Goal: Task Accomplishment & Management: Use online tool/utility

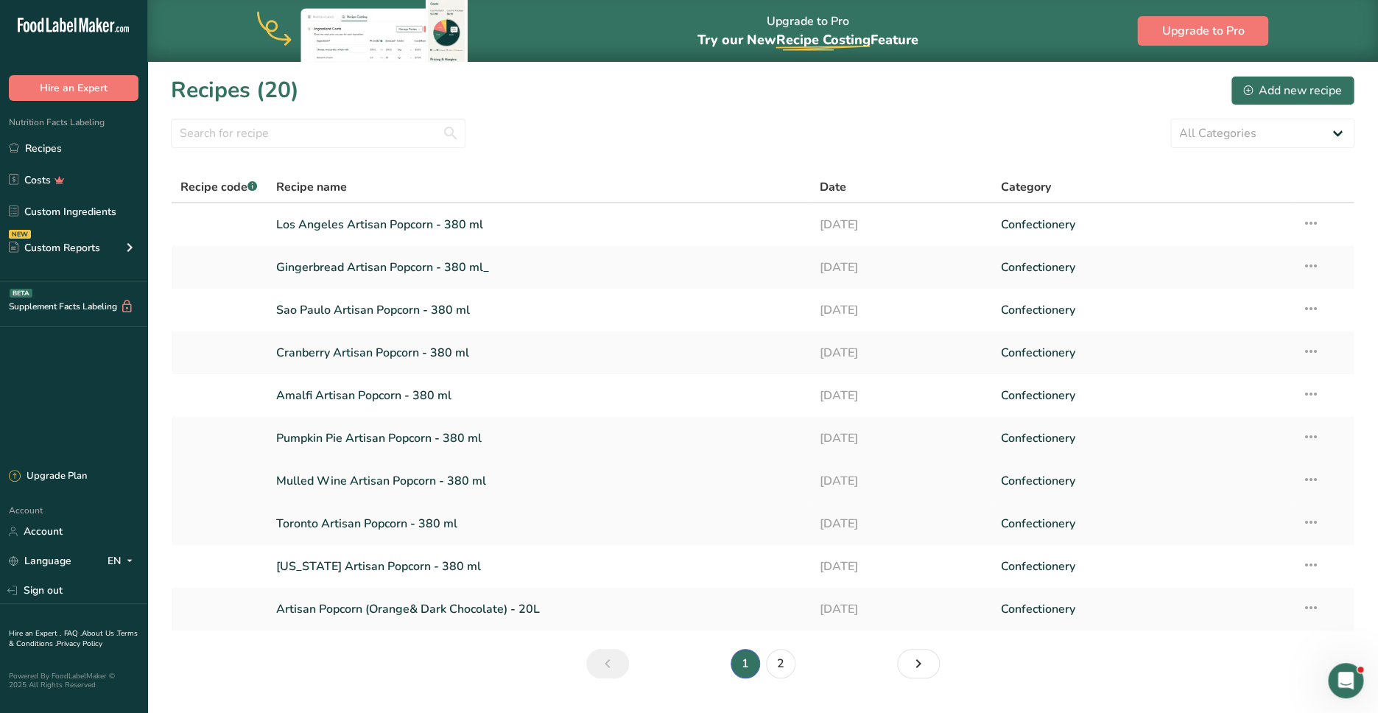
click at [378, 473] on link "Mulled Wine Artisan Popcorn - 380 ml" at bounding box center [539, 480] width 526 height 31
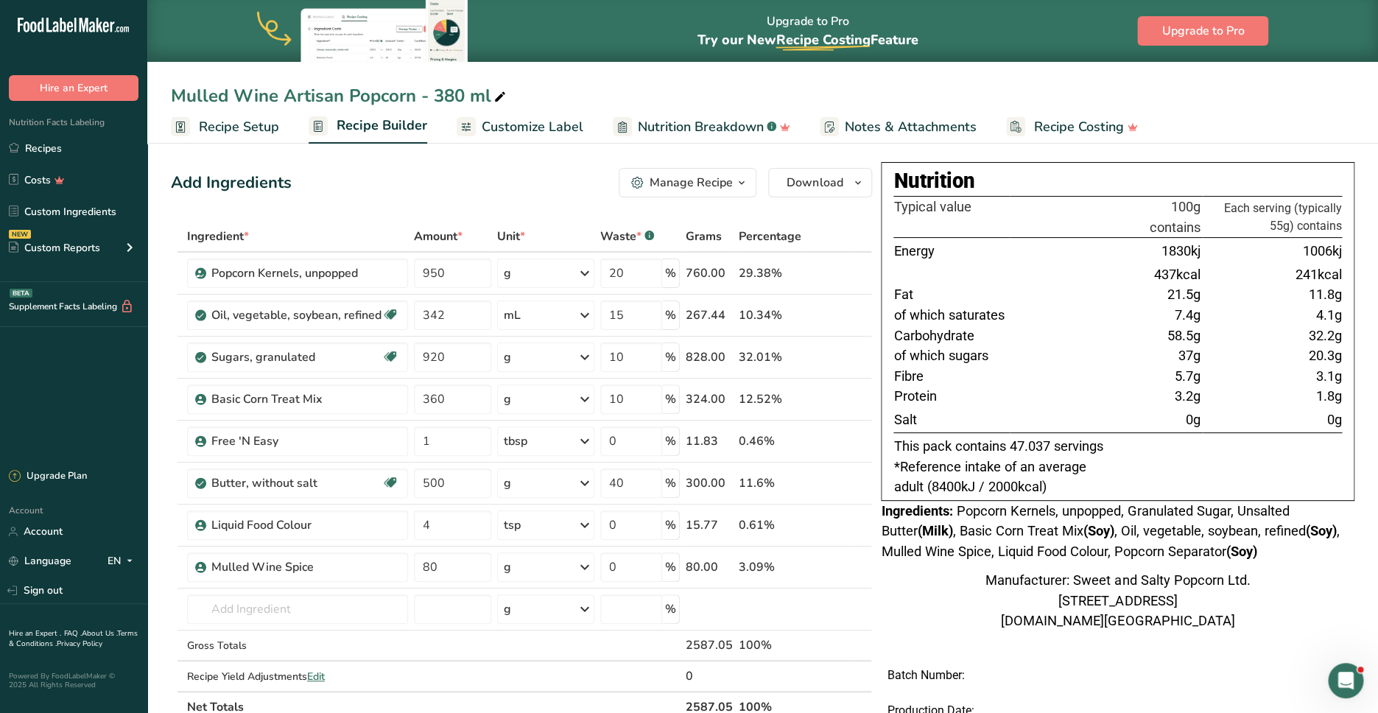
click at [242, 123] on span "Recipe Setup" at bounding box center [239, 127] width 80 height 20
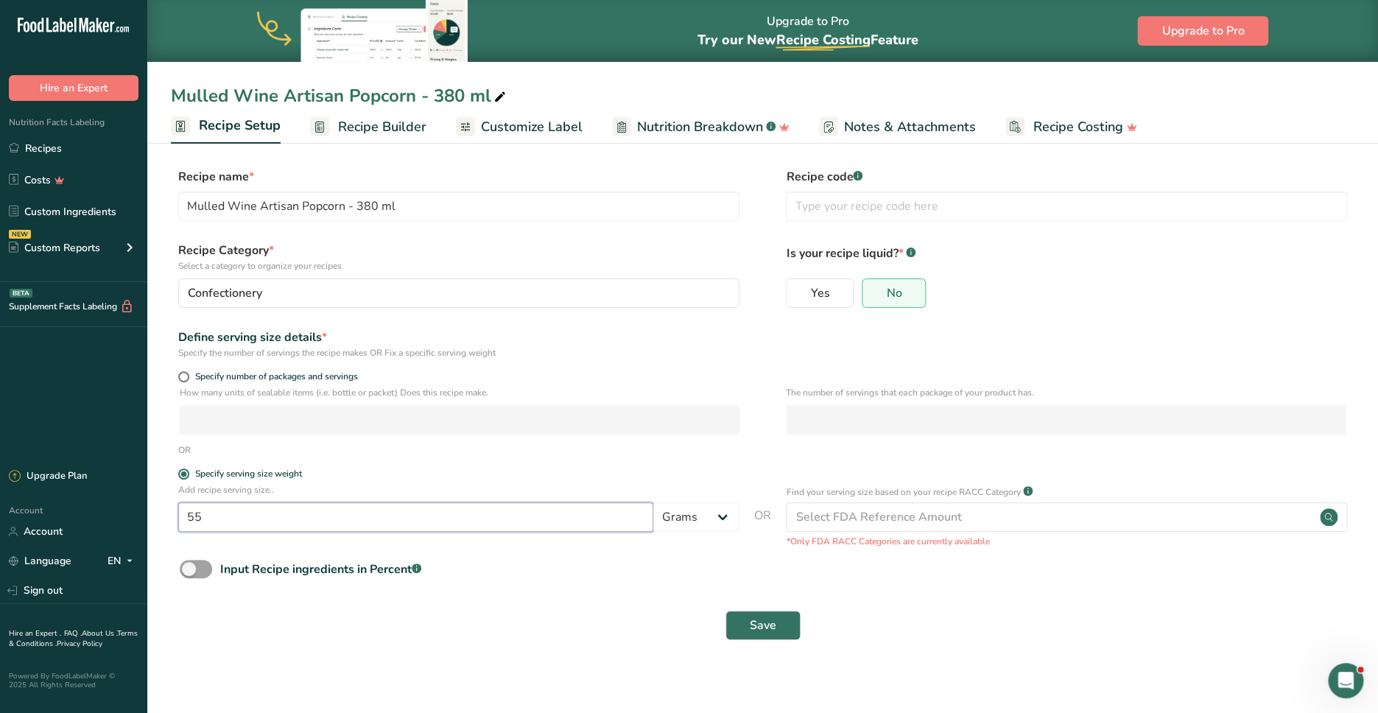
click at [204, 519] on input "55" at bounding box center [415, 516] width 475 height 29
type input "25"
click at [752, 627] on span "Save" at bounding box center [763, 625] width 27 height 18
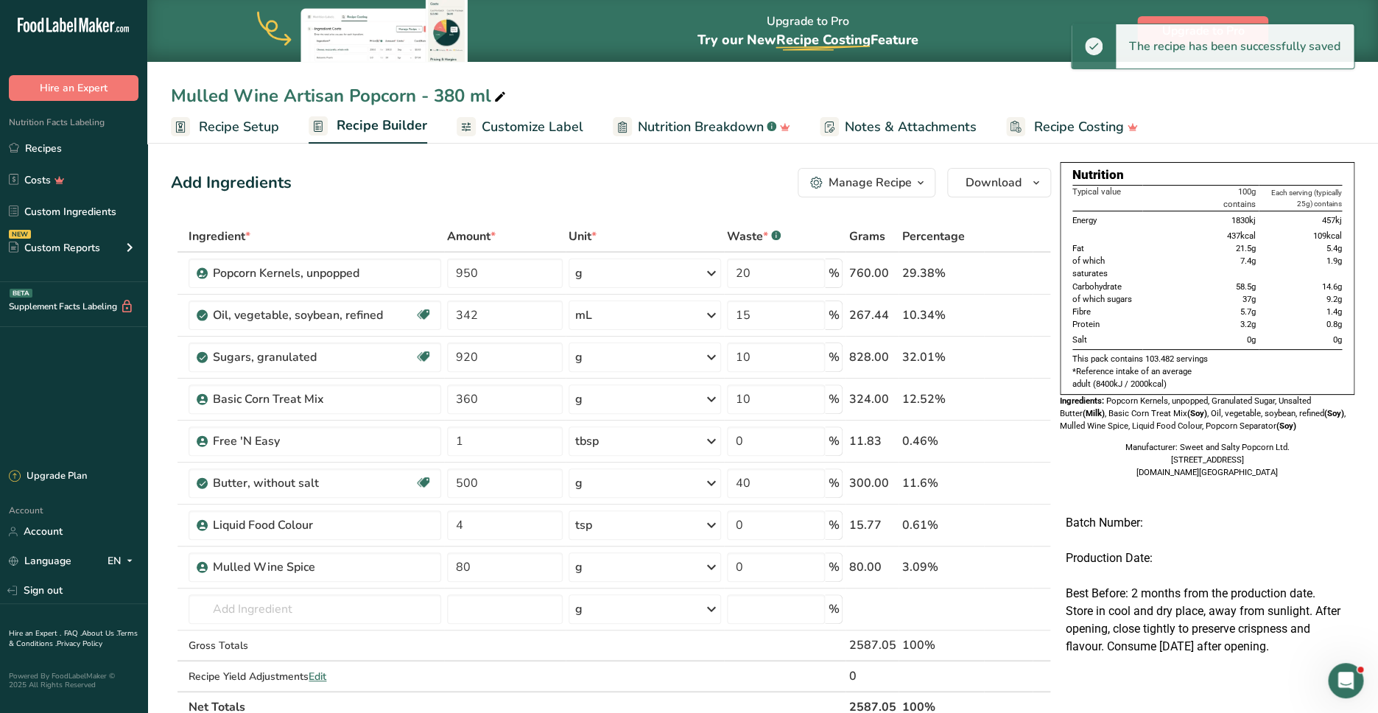
click at [558, 131] on span "Customize Label" at bounding box center [533, 127] width 102 height 20
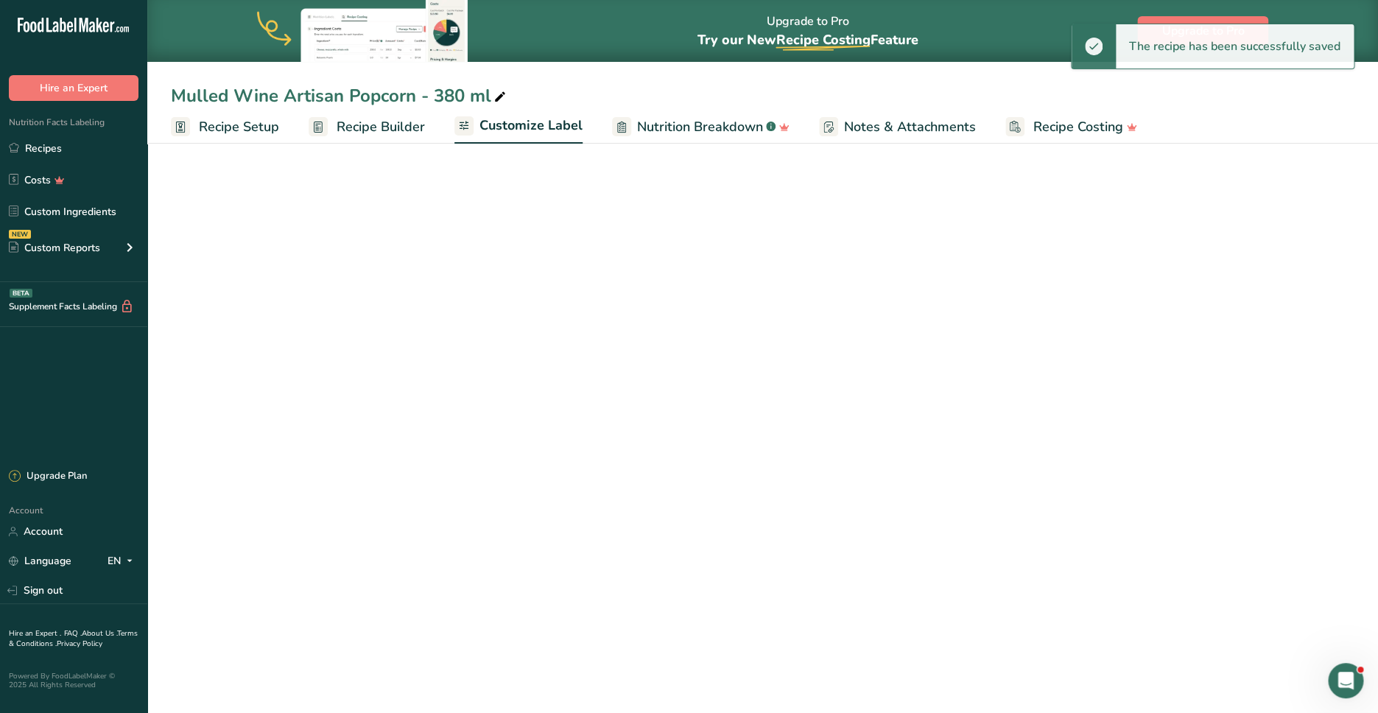
click at [404, 122] on span "Recipe Builder" at bounding box center [381, 127] width 88 height 20
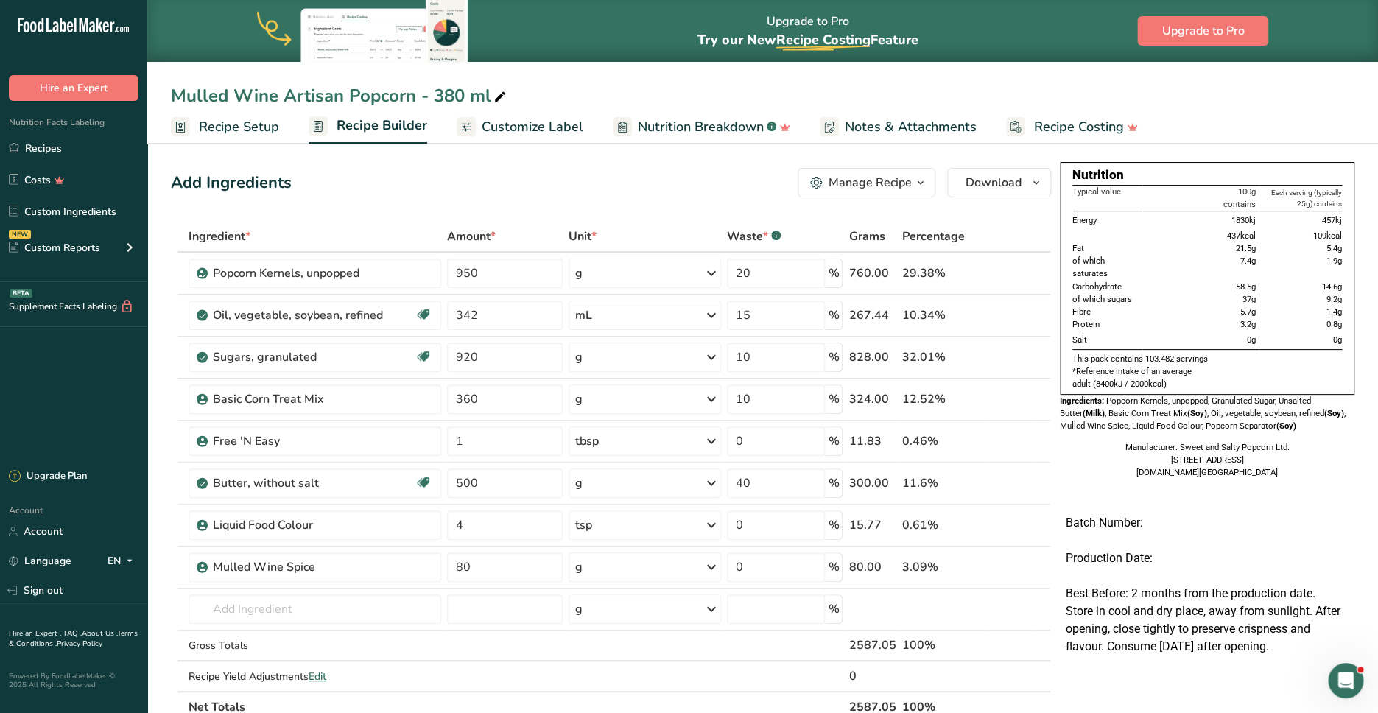
click at [514, 126] on span "Customize Label" at bounding box center [533, 127] width 102 height 20
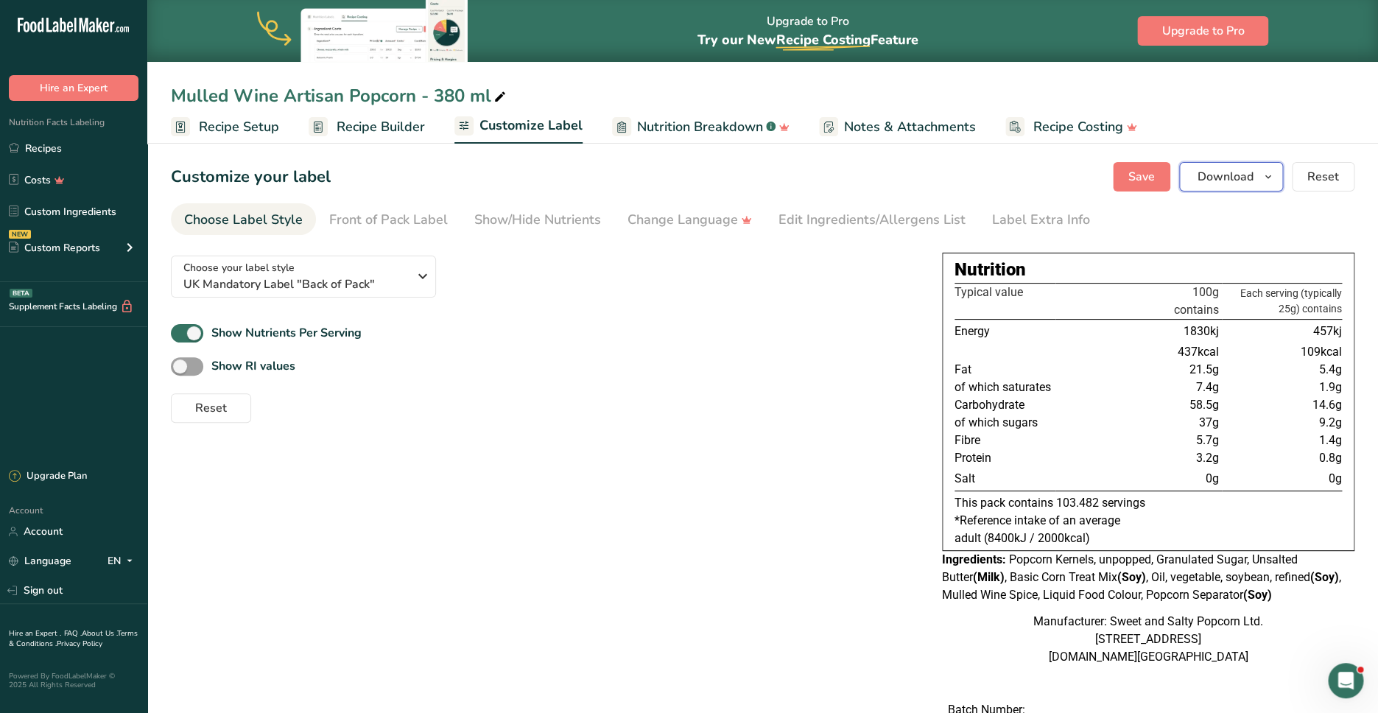
click at [1239, 178] on span "Download" at bounding box center [1226, 177] width 56 height 18
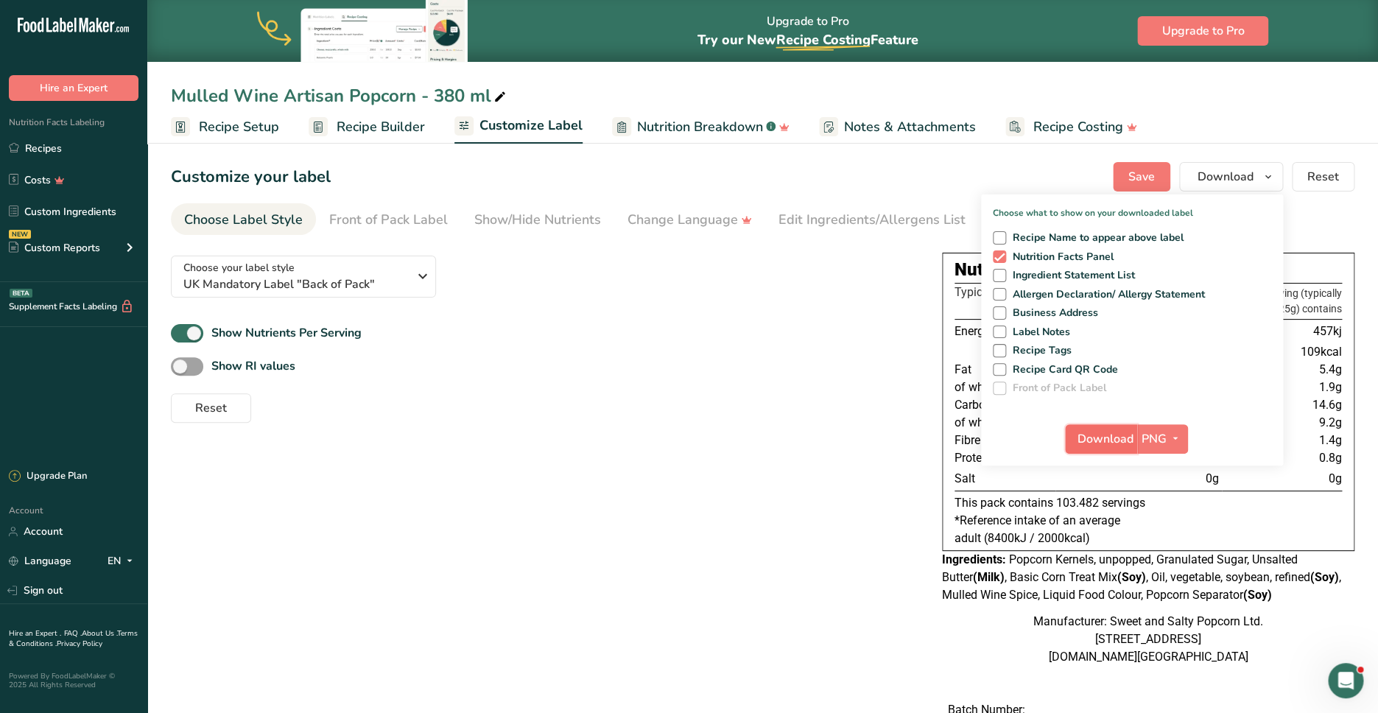
click at [1072, 439] on button "Download" at bounding box center [1101, 438] width 72 height 29
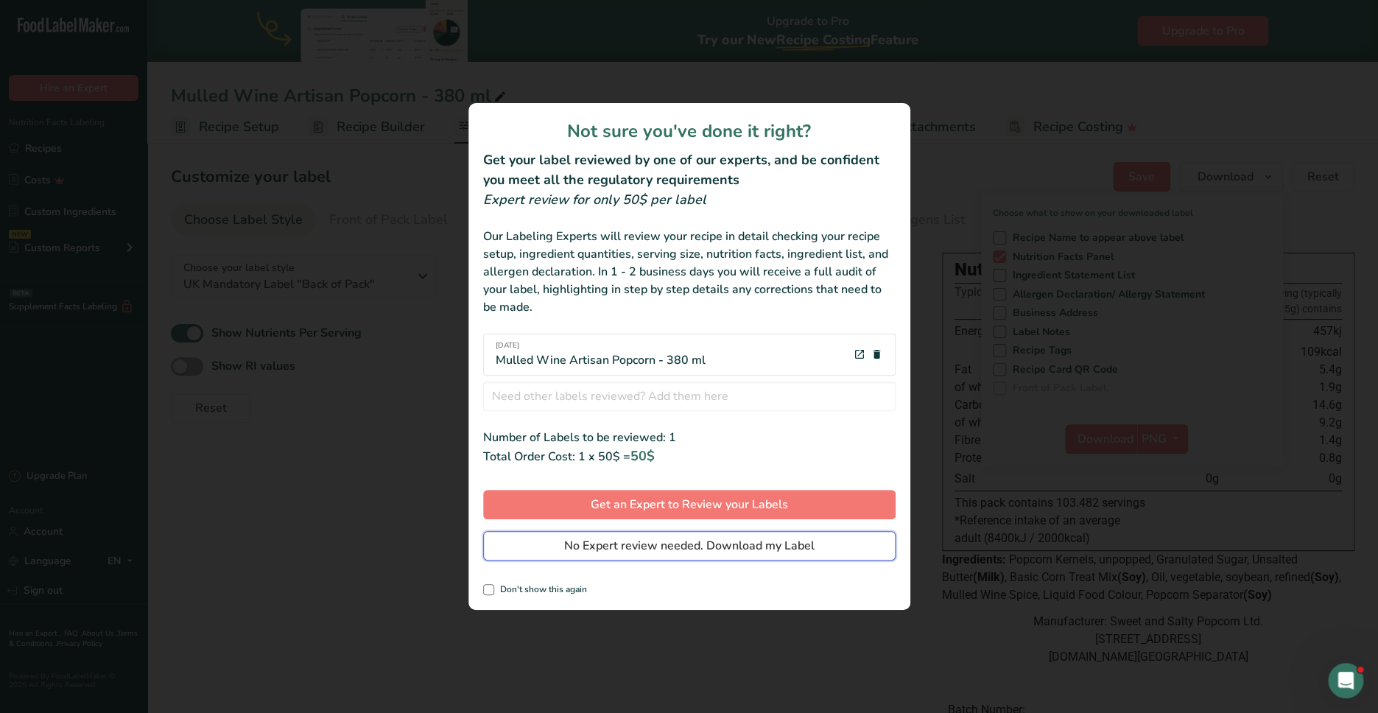
click at [715, 546] on span "No Expert review needed. Download my Label" at bounding box center [689, 546] width 250 height 18
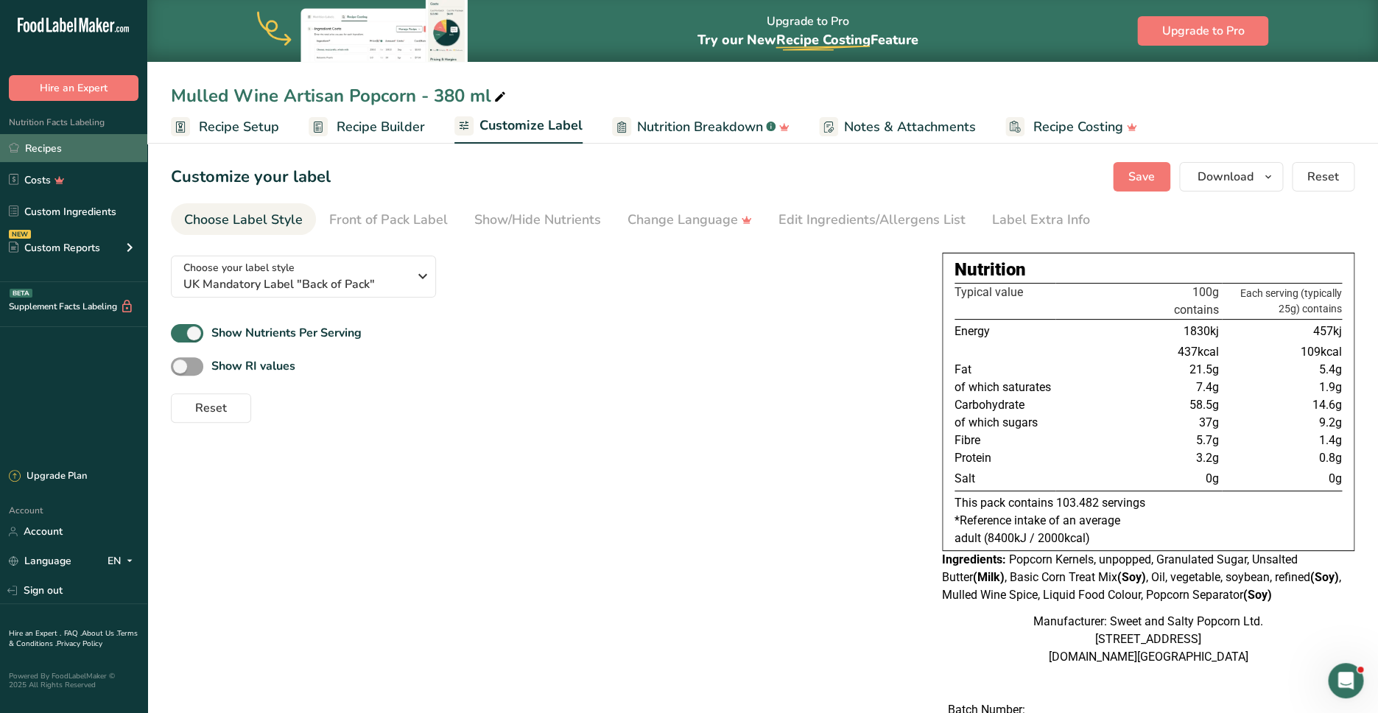
click at [69, 141] on link "Recipes" at bounding box center [73, 148] width 147 height 28
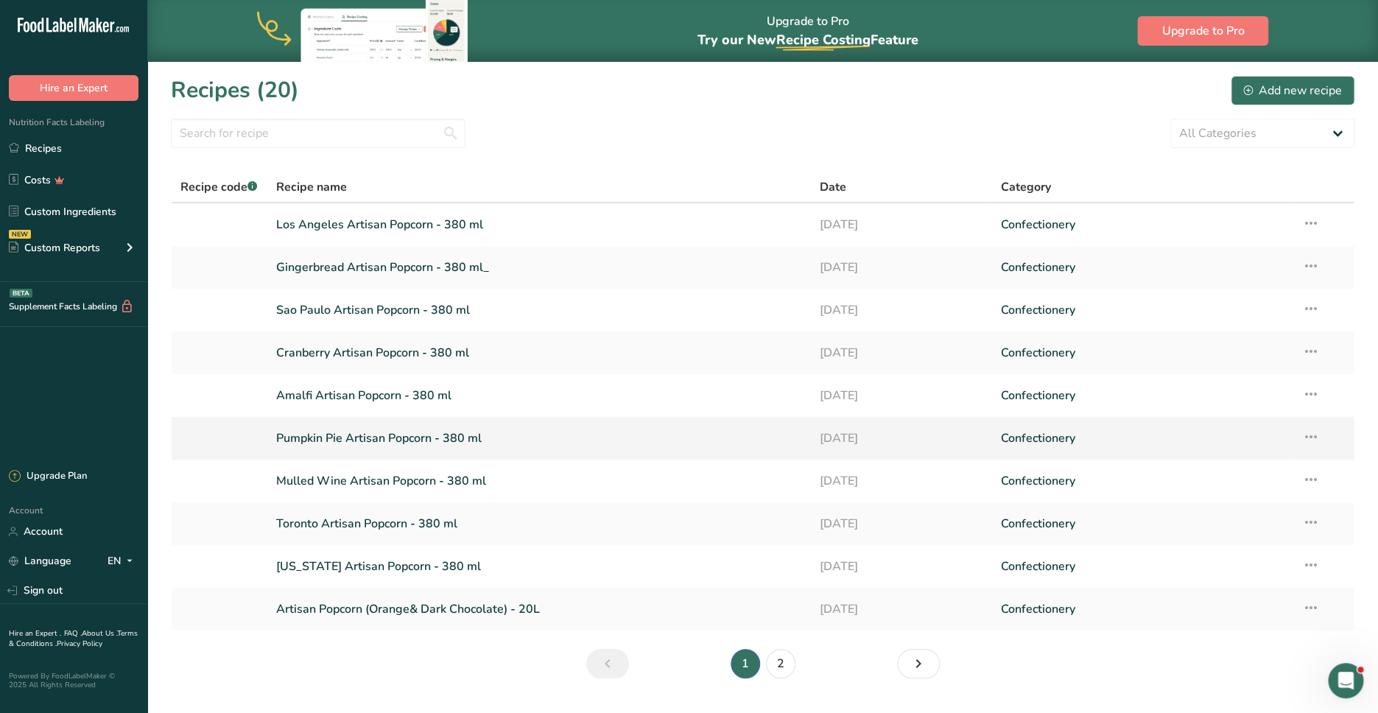
click at [373, 453] on link "Pumpkin Pie Artisan Popcorn - 380 ml" at bounding box center [539, 438] width 526 height 31
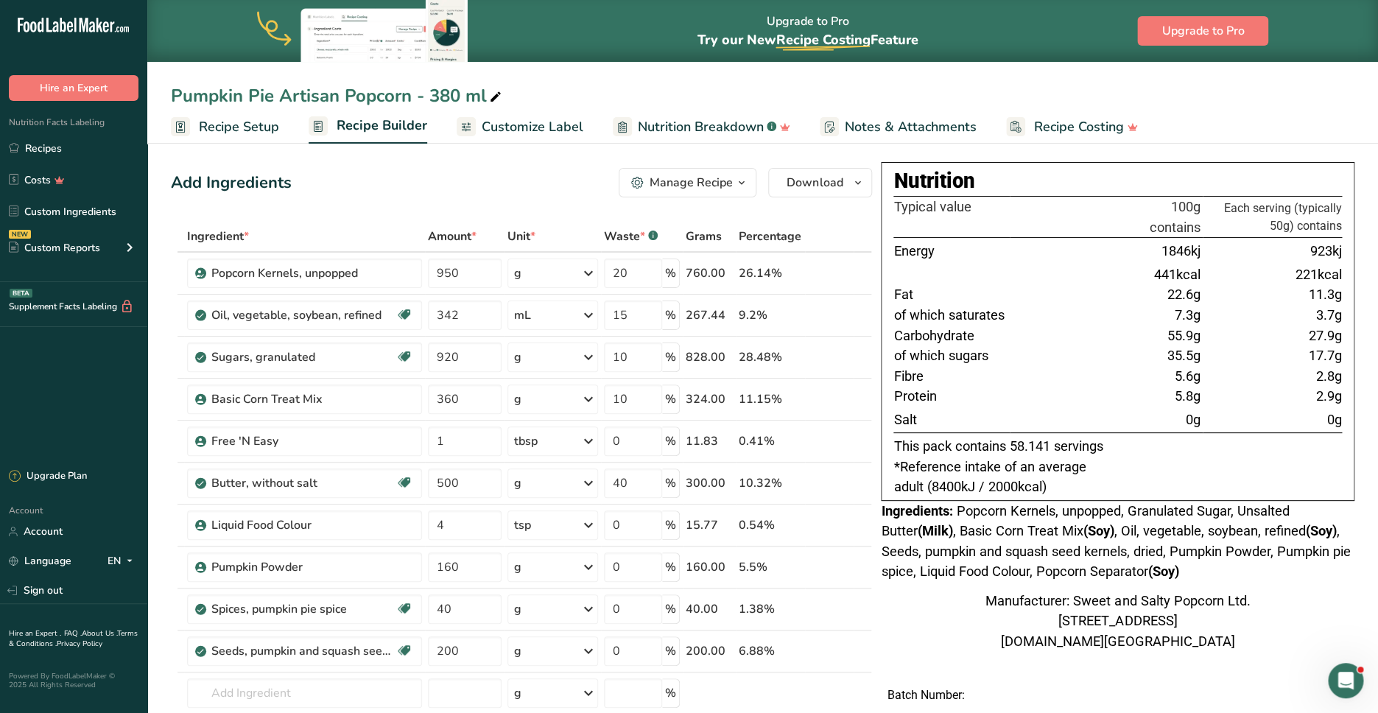
click at [228, 129] on span "Recipe Setup" at bounding box center [239, 127] width 80 height 20
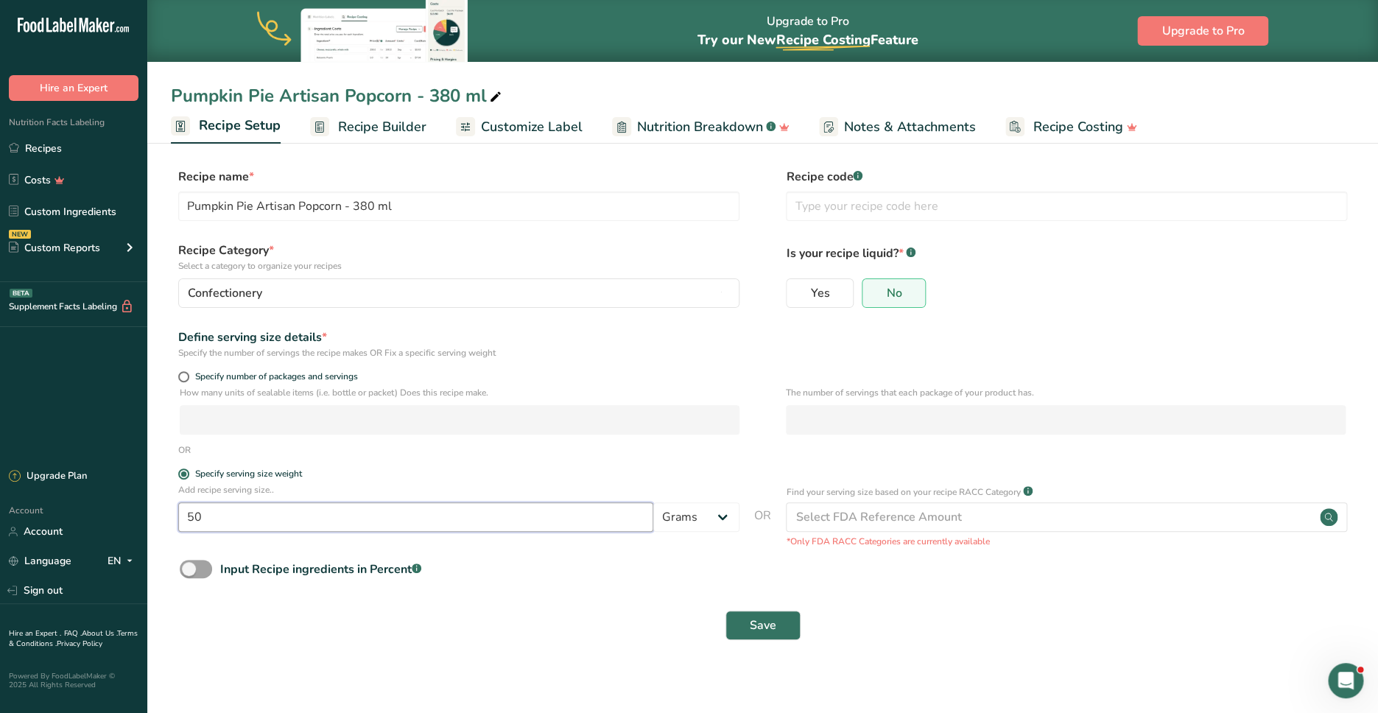
click at [199, 515] on input "50" at bounding box center [415, 516] width 475 height 29
type input "25"
click at [785, 640] on div "Save" at bounding box center [763, 625] width 1184 height 47
click at [775, 632] on span "Save" at bounding box center [763, 625] width 27 height 18
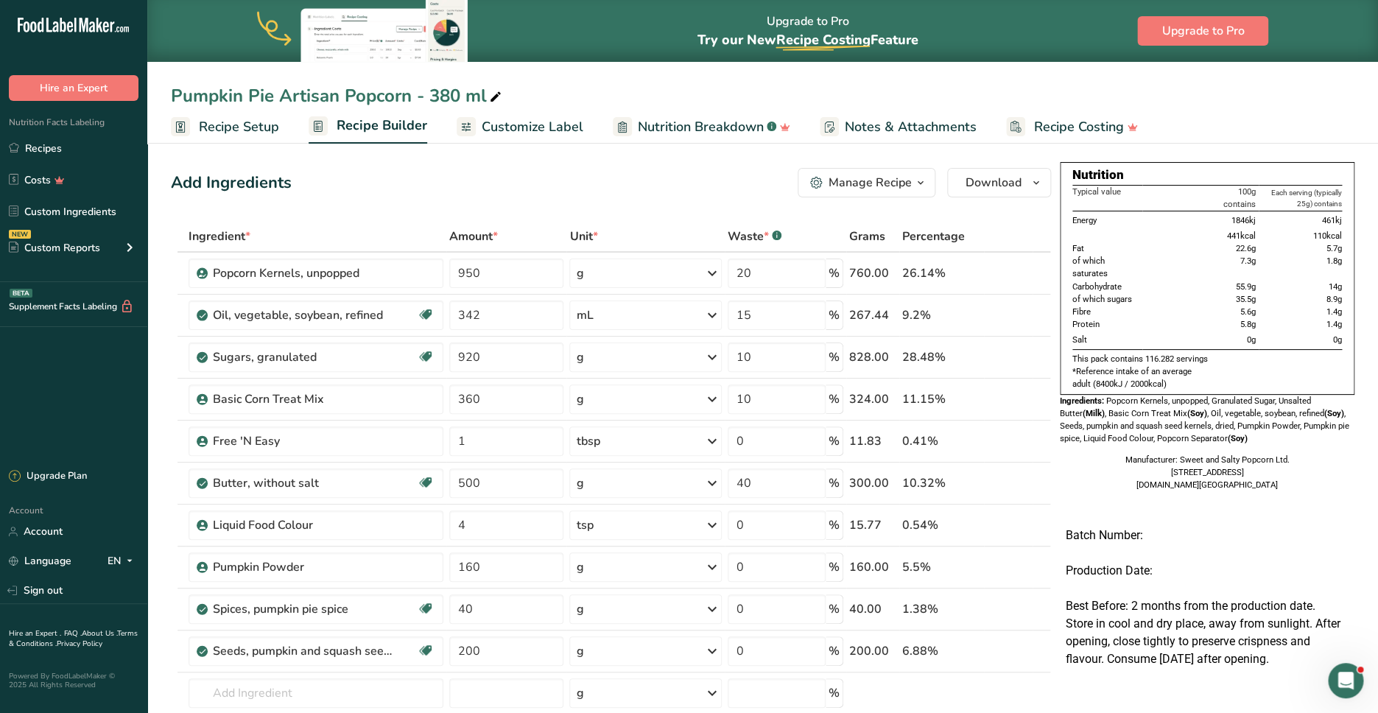
click at [574, 132] on span "Customize Label" at bounding box center [533, 127] width 102 height 20
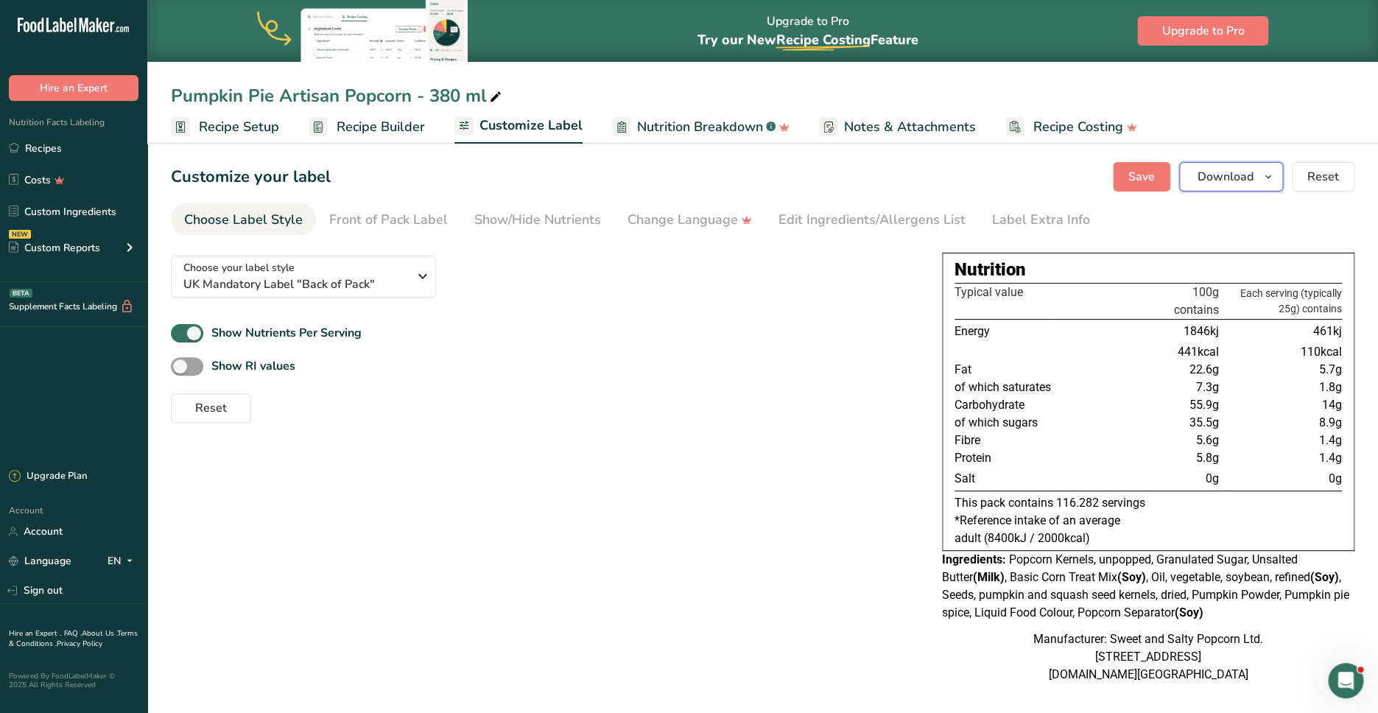
click at [1238, 180] on span "Download" at bounding box center [1226, 177] width 56 height 18
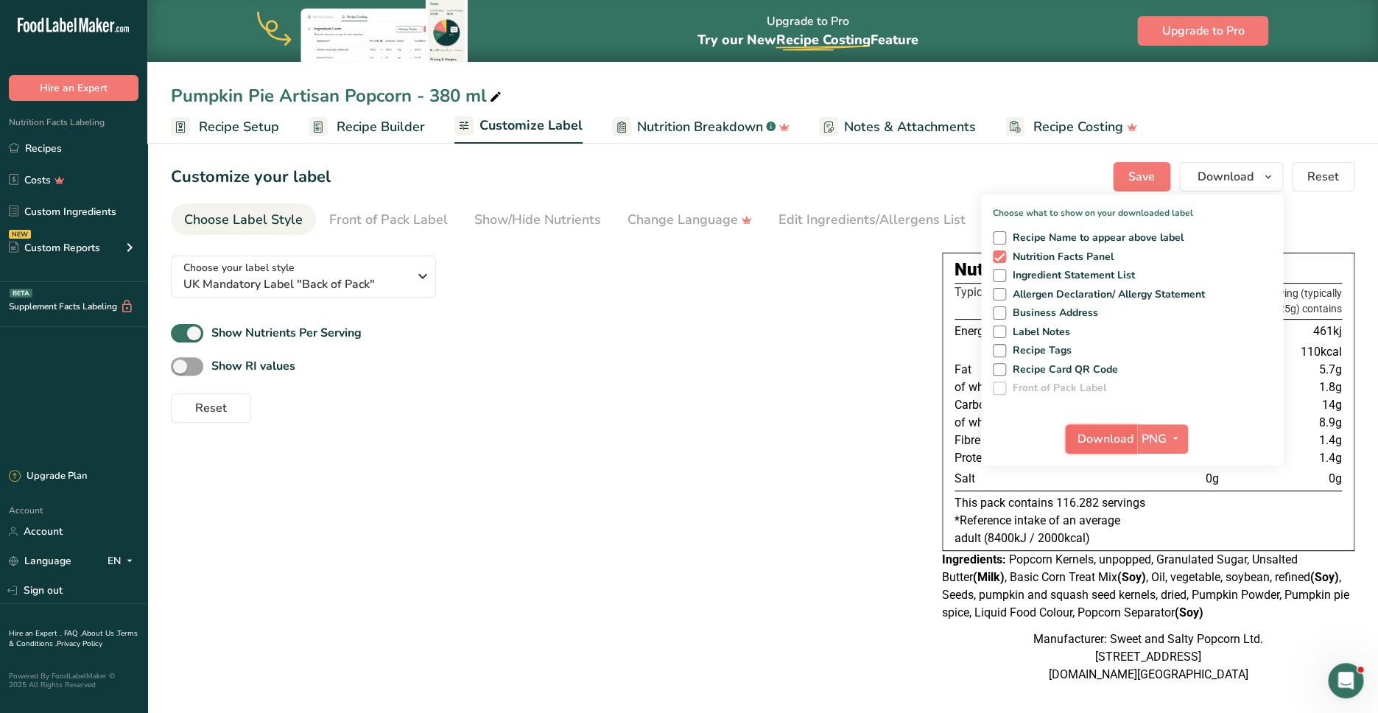
click at [1119, 442] on span "Download" at bounding box center [1106, 439] width 56 height 18
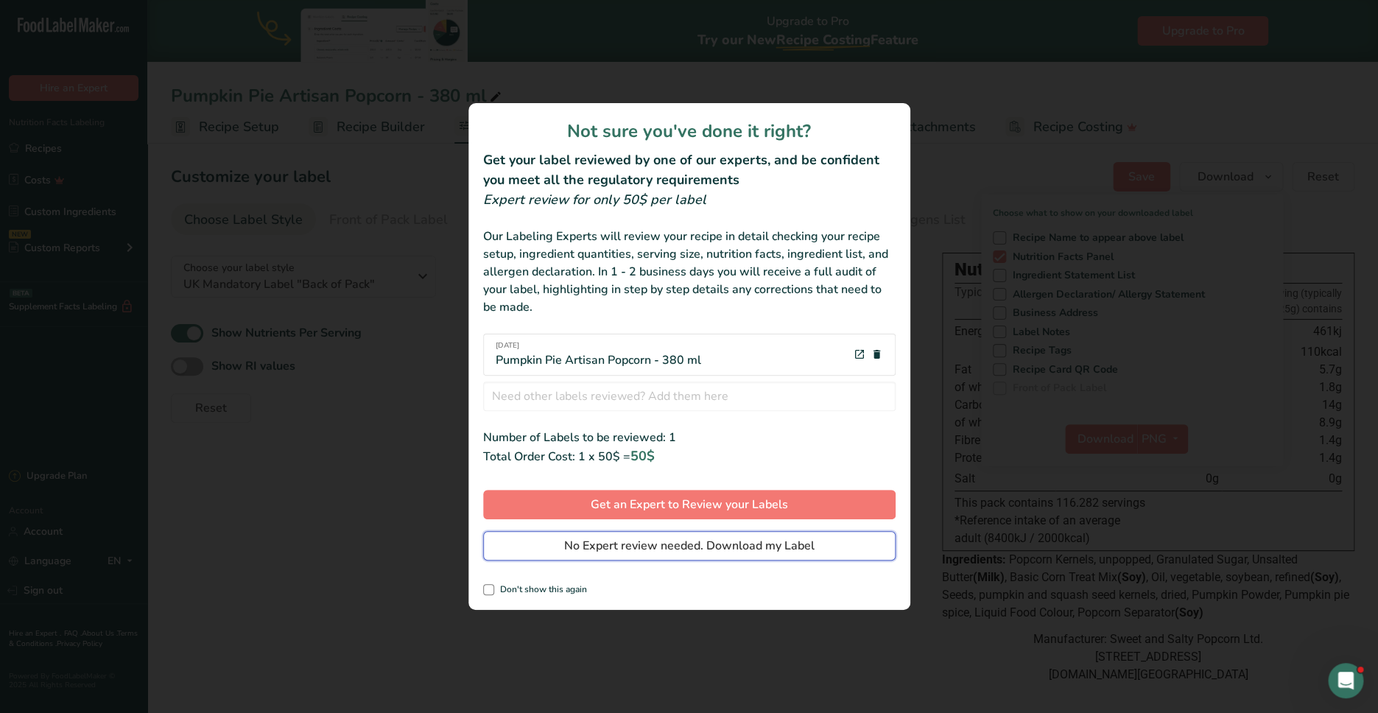
click at [656, 551] on span "No Expert review needed. Download my Label" at bounding box center [689, 546] width 250 height 18
